Goal: Transaction & Acquisition: Purchase product/service

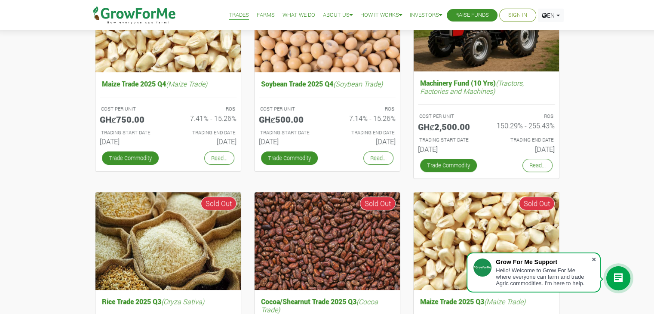
click at [595, 259] on span at bounding box center [593, 259] width 9 height 9
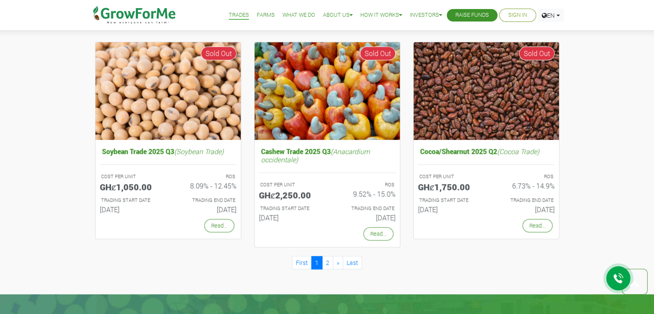
scroll to position [737, 0]
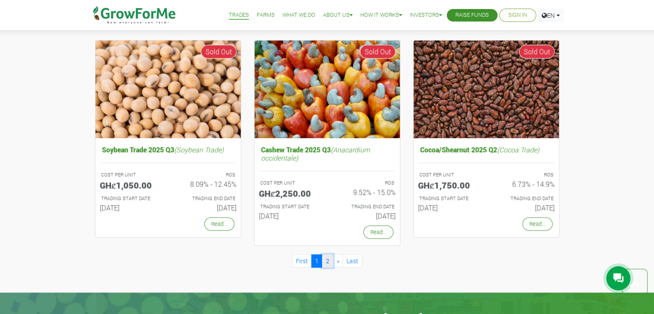
click at [328, 255] on link "2" at bounding box center [327, 260] width 11 height 13
